Goal: Task Accomplishment & Management: Manage account settings

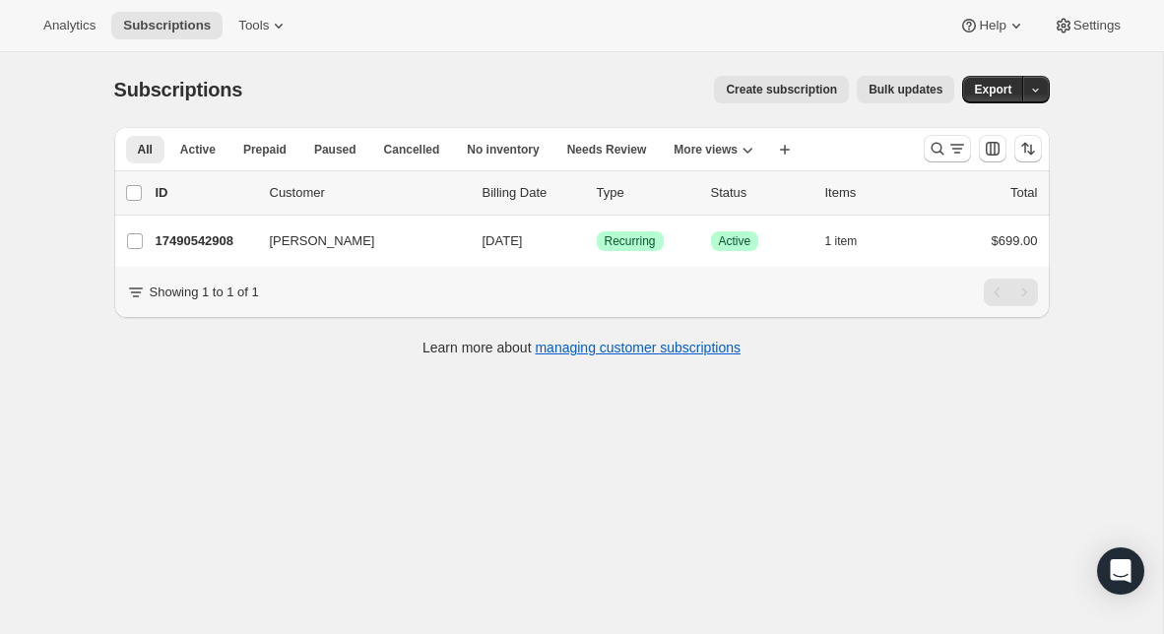
click at [946, 132] on div at bounding box center [983, 148] width 134 height 39
click at [939, 144] on icon "Search and filter results" at bounding box center [938, 149] width 20 height 20
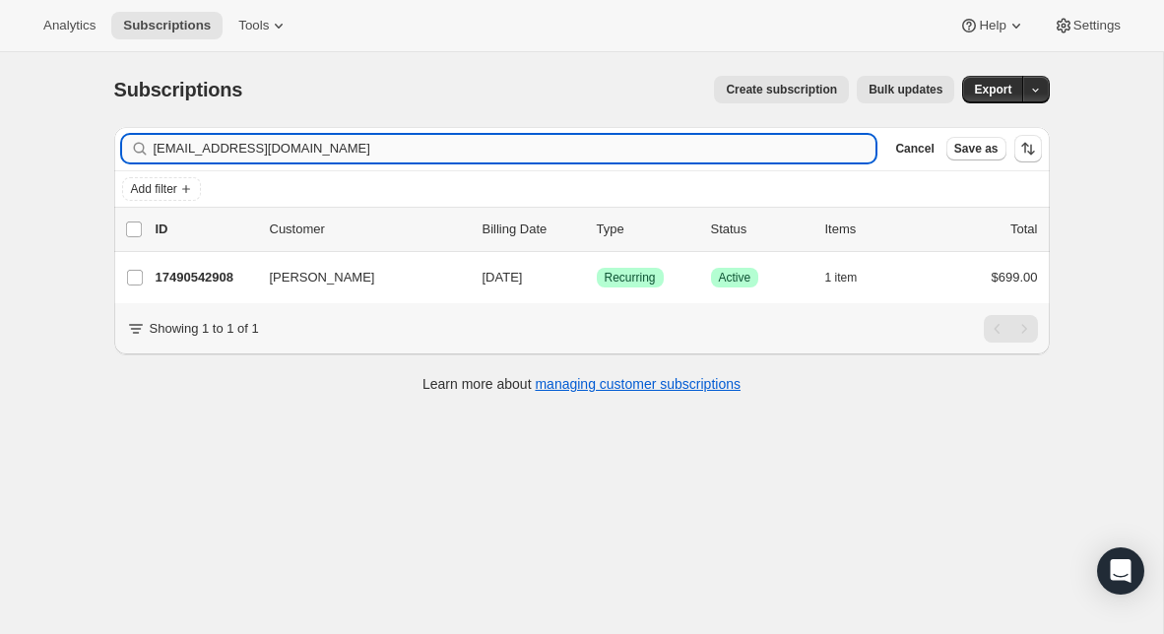
click at [489, 142] on input "[EMAIL_ADDRESS][DOMAIN_NAME]" at bounding box center [515, 149] width 723 height 28
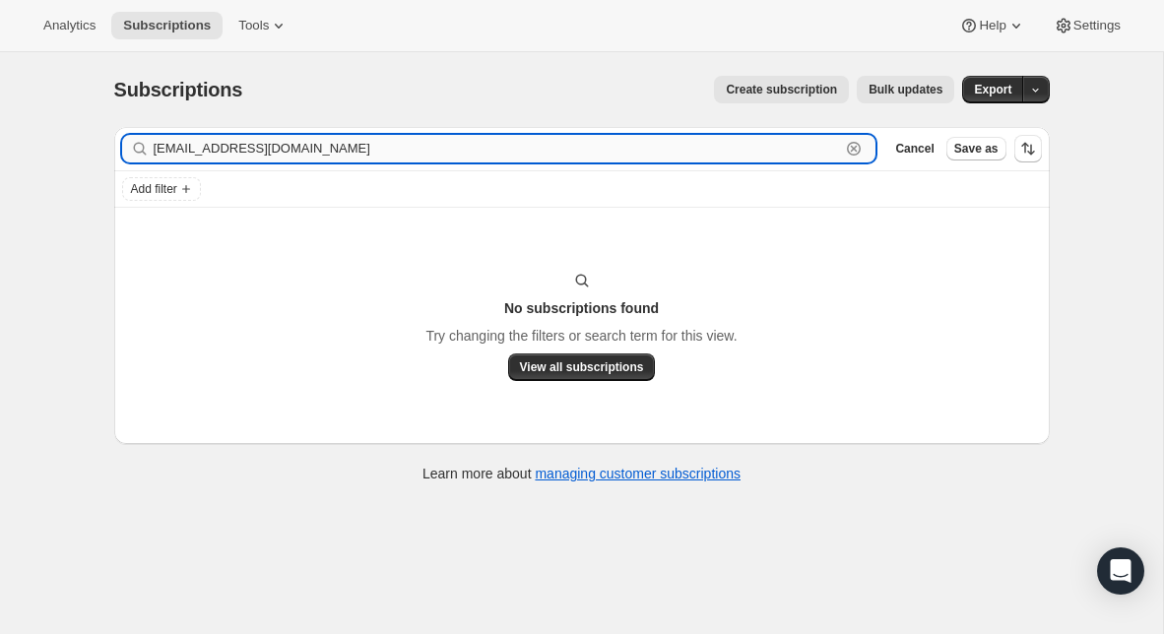
click at [272, 160] on input "[EMAIL_ADDRESS][DOMAIN_NAME]" at bounding box center [497, 149] width 687 height 28
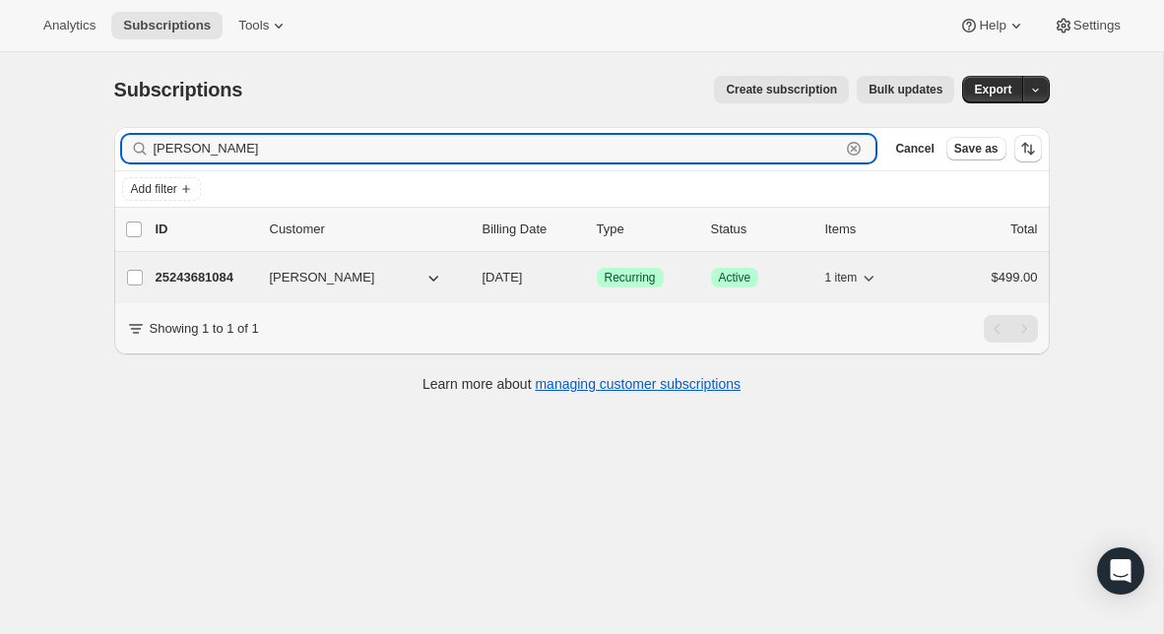
type input "[PERSON_NAME]"
click at [226, 282] on p "25243681084" at bounding box center [205, 278] width 98 height 20
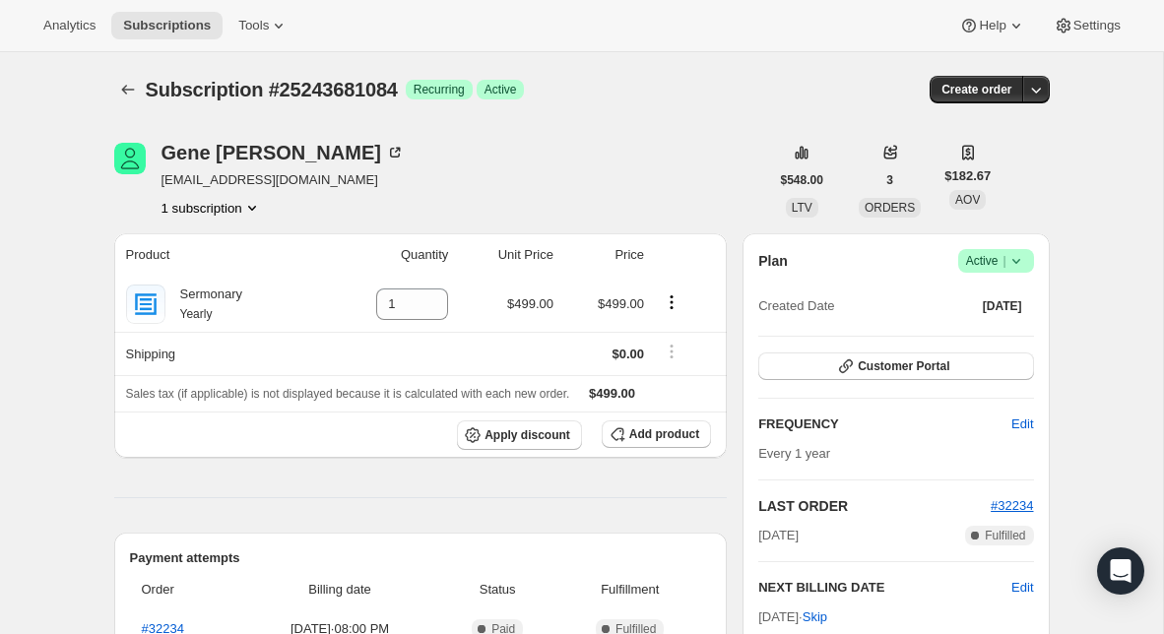
drag, startPoint x: 390, startPoint y: 179, endPoint x: 163, endPoint y: 172, distance: 227.6
click at [163, 172] on div "[PERSON_NAME] [EMAIL_ADDRESS][DOMAIN_NAME] 1 subscription" at bounding box center [441, 180] width 655 height 75
copy span "[EMAIL_ADDRESS][DOMAIN_NAME]"
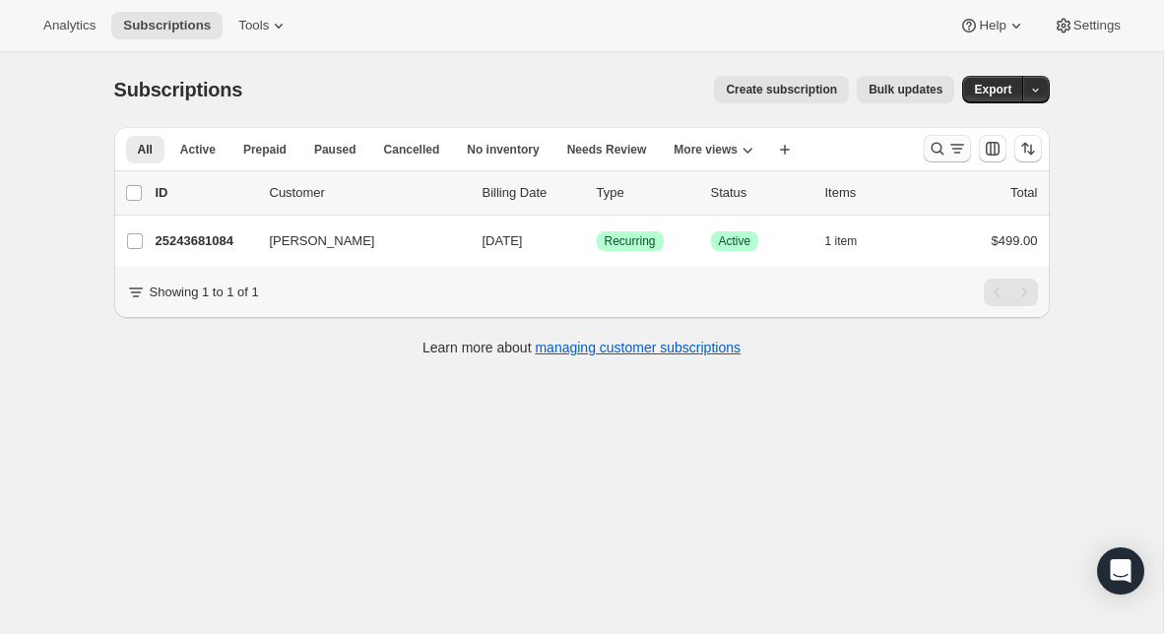
click at [944, 160] on button "Search and filter results" at bounding box center [947, 149] width 47 height 28
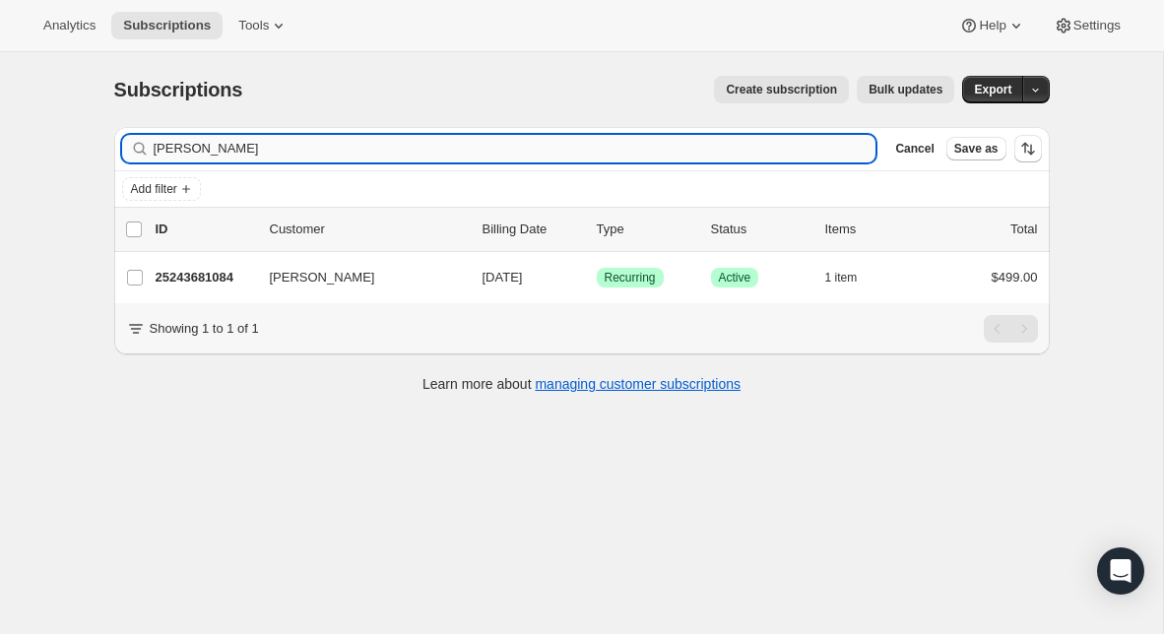
click at [566, 153] on input "[PERSON_NAME]" at bounding box center [515, 149] width 723 height 28
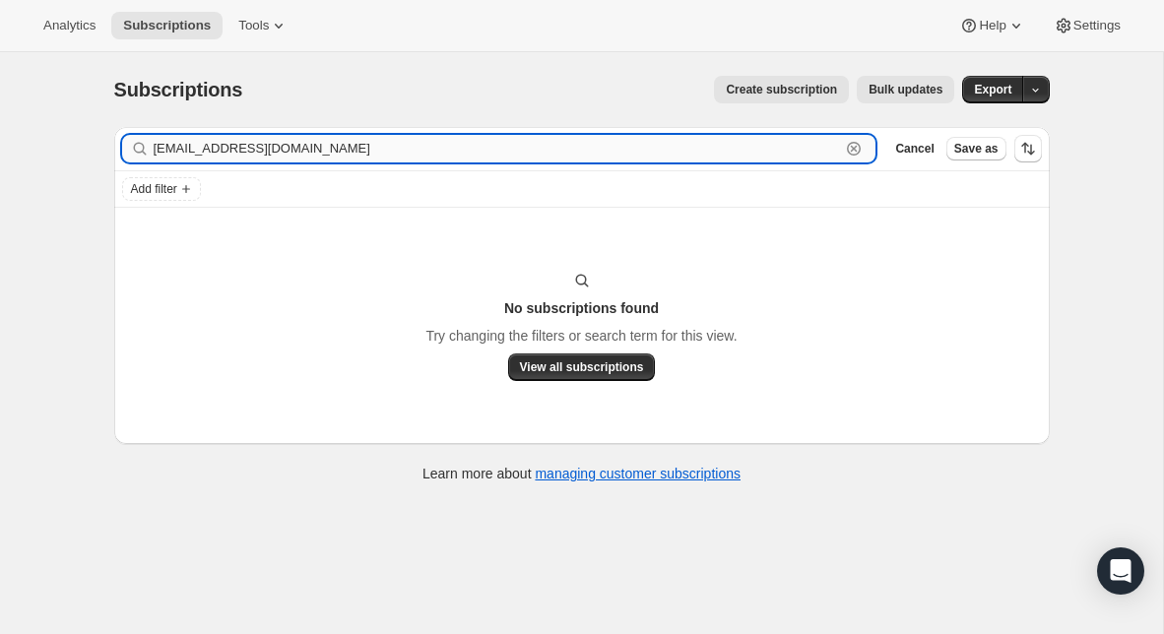
click at [371, 158] on input "[EMAIL_ADDRESS][DOMAIN_NAME]" at bounding box center [497, 149] width 687 height 28
paste input "clrogerssr@g"
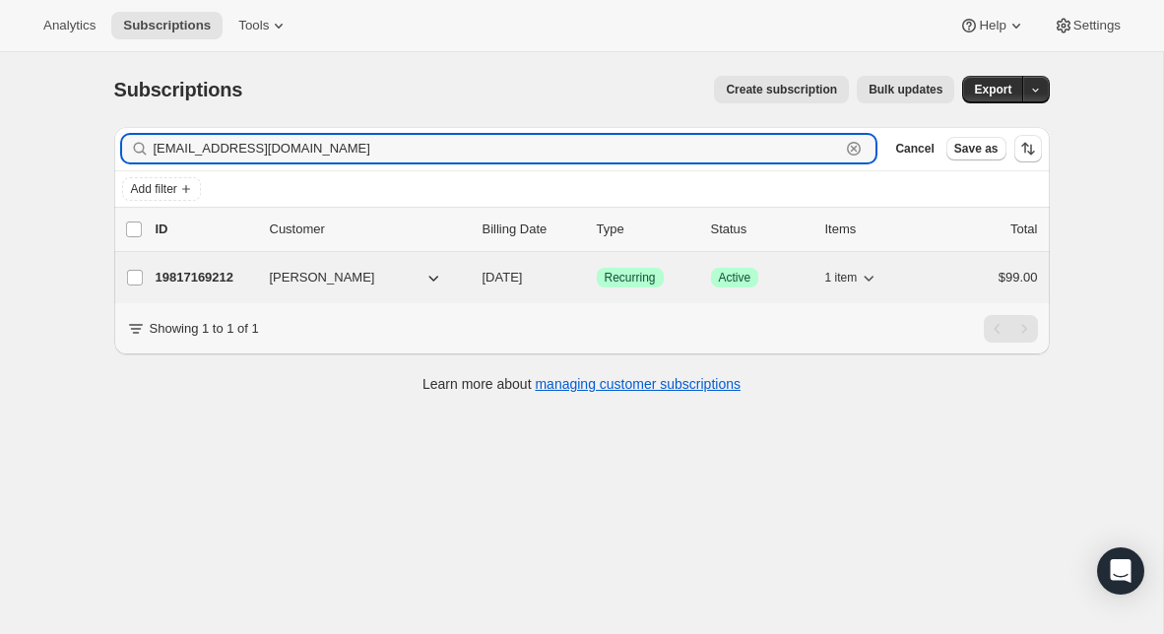
type input "[EMAIL_ADDRESS][DOMAIN_NAME]"
click at [206, 268] on p "19817169212" at bounding box center [205, 278] width 98 height 20
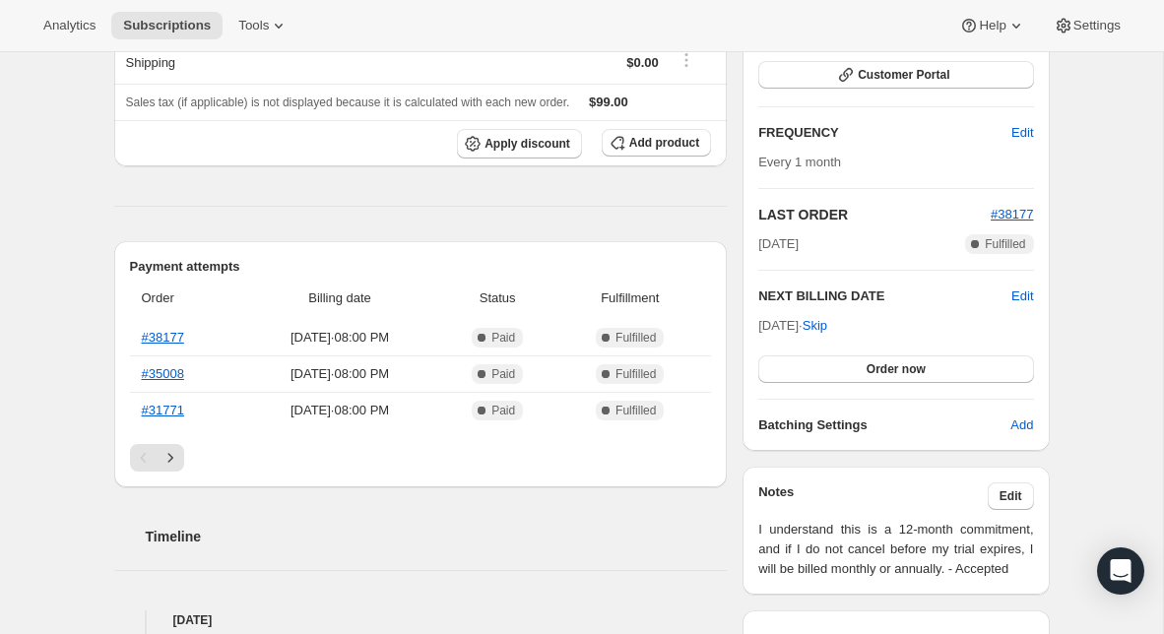
scroll to position [299, 0]
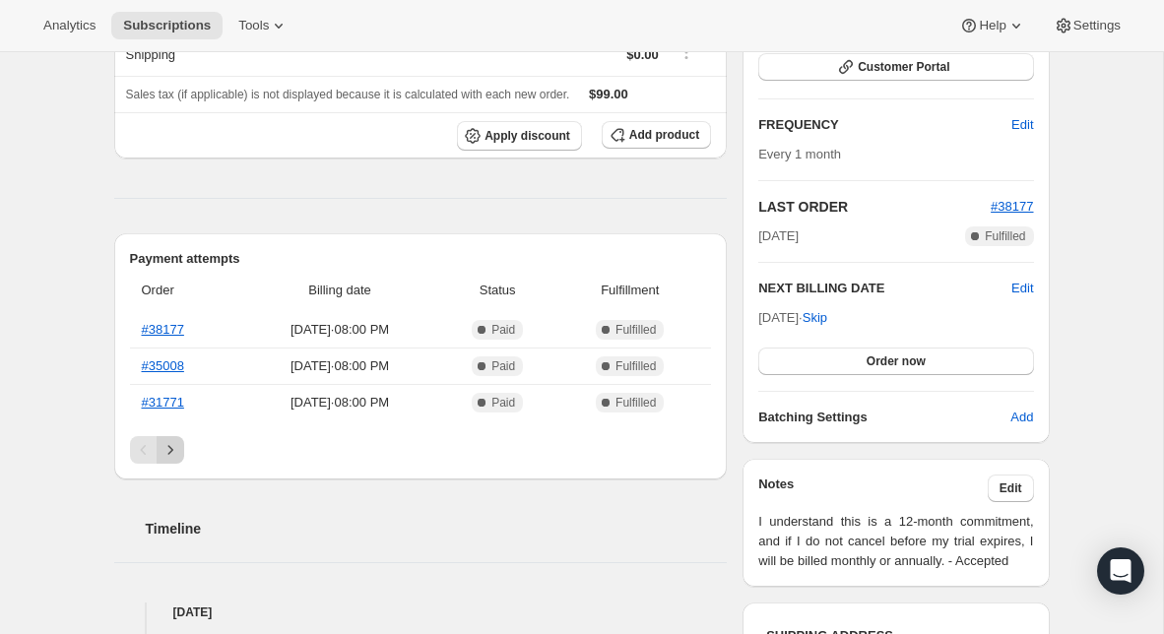
click at [176, 448] on icon "Next" at bounding box center [171, 450] width 20 height 20
click at [176, 449] on icon "Next" at bounding box center [171, 450] width 20 height 20
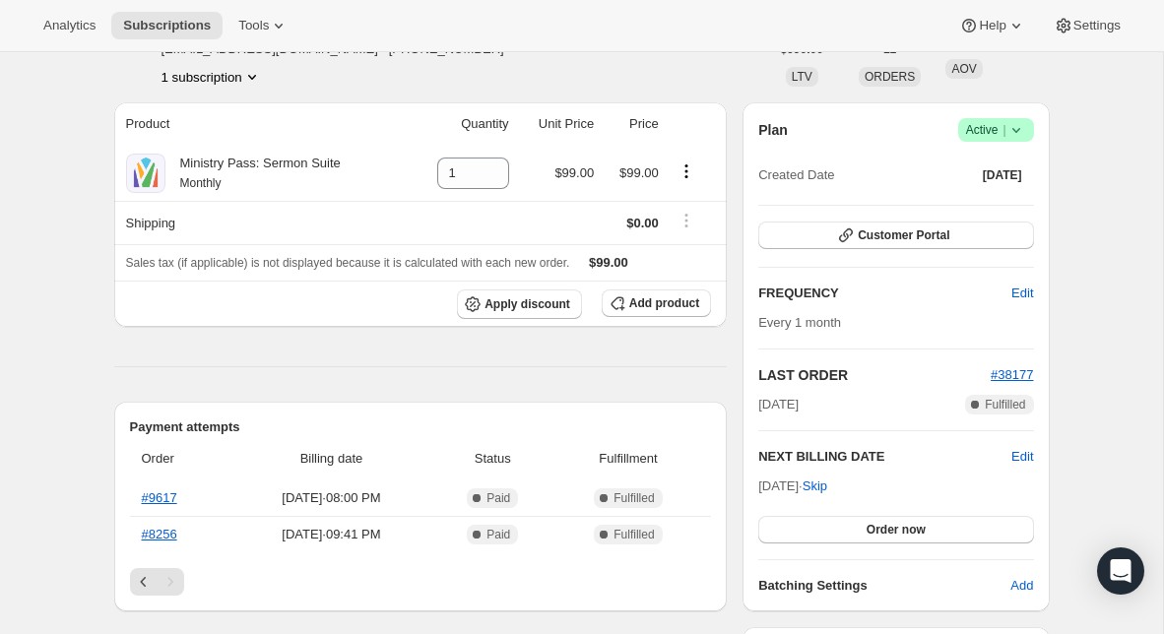
scroll to position [130, 0]
